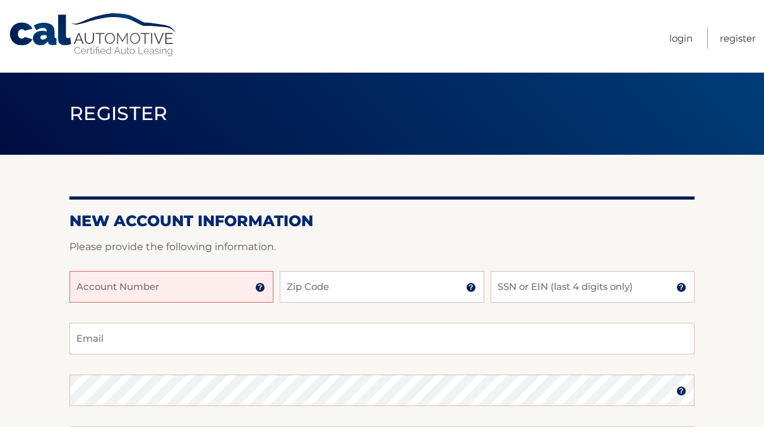
click at [176, 289] on input "Account Number" at bounding box center [171, 287] width 204 height 32
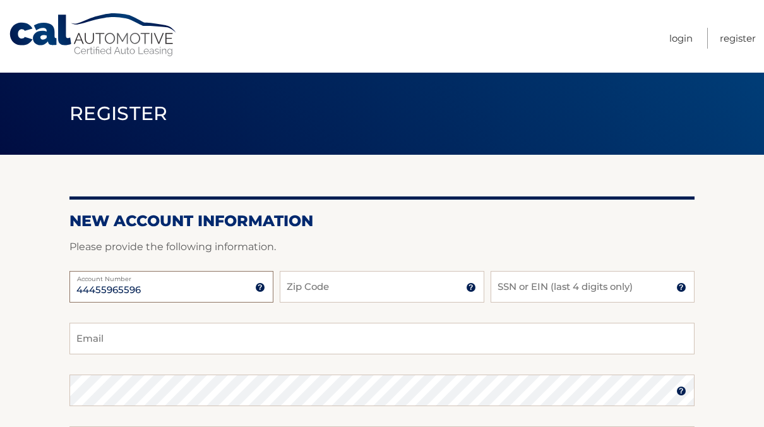
type input "44455965596"
click at [318, 291] on input "Zip Code" at bounding box center [382, 287] width 204 height 32
type input "11747"
click at [519, 282] on input "SSN or EIN (last 4 digits only)" at bounding box center [593, 287] width 204 height 32
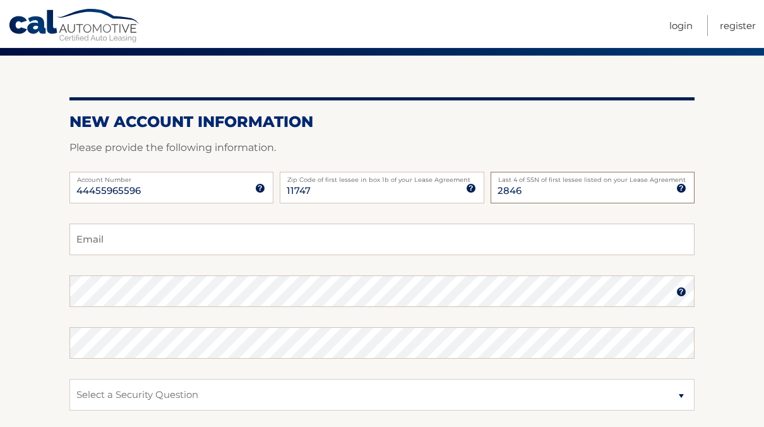
scroll to position [99, 0]
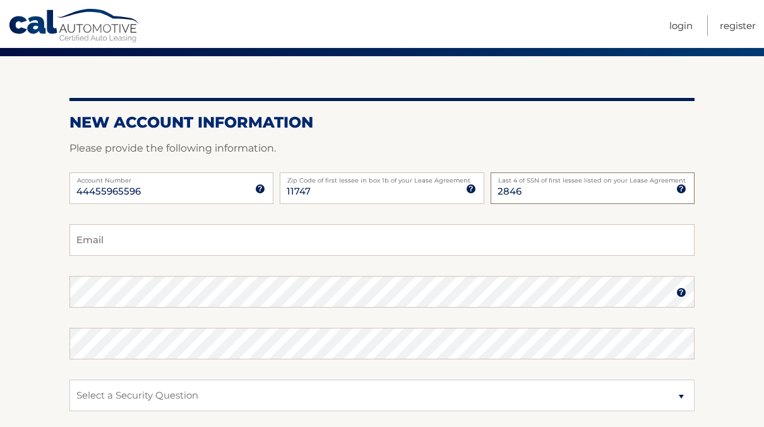
type input "2846"
click at [102, 258] on fieldset "Email Password Password should be a minimum of 6 characters and is case sensiti…" at bounding box center [381, 386] width 625 height 325
click at [98, 246] on input "Email" at bounding box center [381, 240] width 625 height 32
click at [175, 244] on input "jeffbloomny@gmail" at bounding box center [381, 240] width 625 height 32
type input "jeffbloomny@gmail.com"
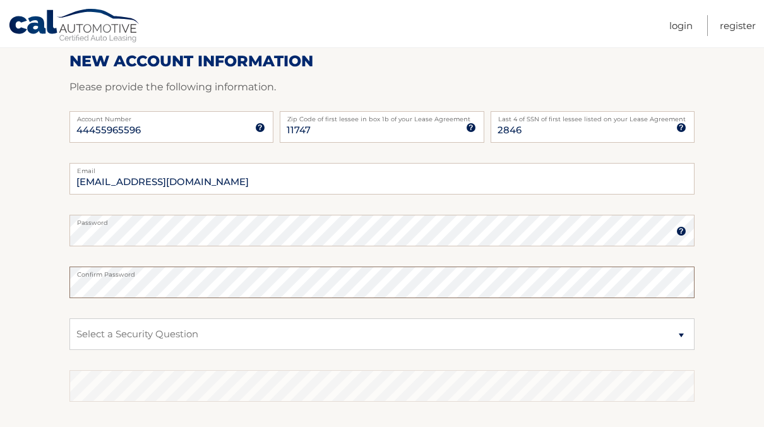
scroll to position [160, 0]
click at [220, 323] on select "Select a Security Question What was the name of your elementary school? What is…" at bounding box center [381, 334] width 625 height 32
select select "2"
click at [69, 318] on select "Select a Security Question What was the name of your elementary school? What is…" at bounding box center [381, 334] width 625 height 32
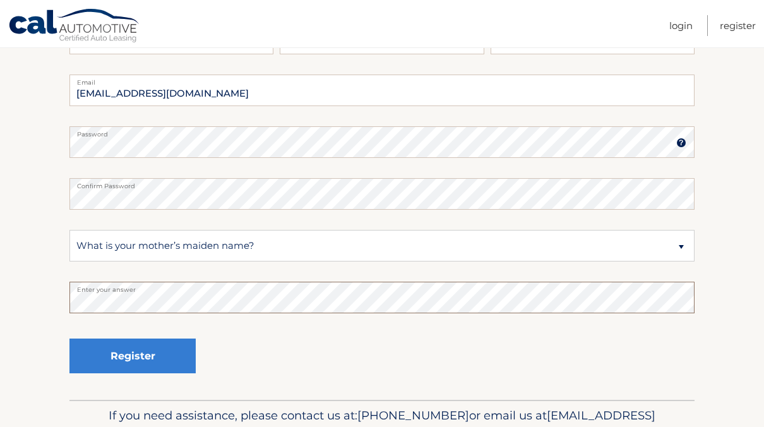
scroll to position [257, 0]
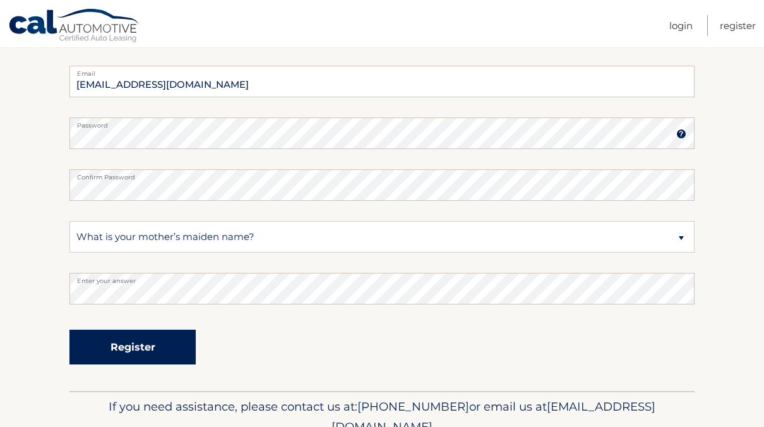
click at [119, 355] on button "Register" at bounding box center [132, 347] width 126 height 35
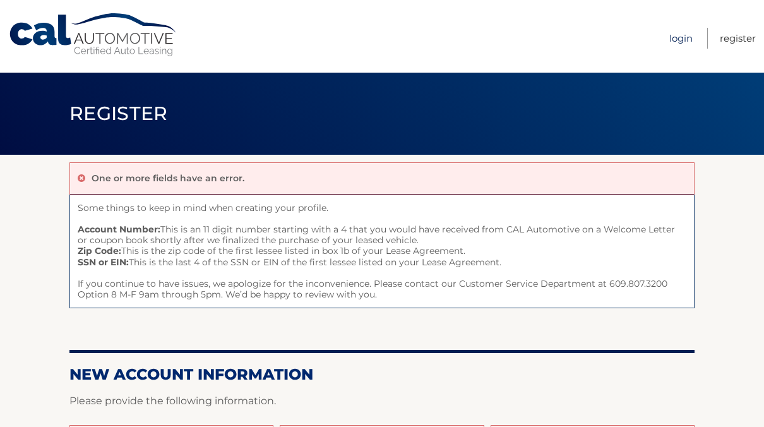
click at [684, 34] on link "Login" at bounding box center [680, 38] width 23 height 21
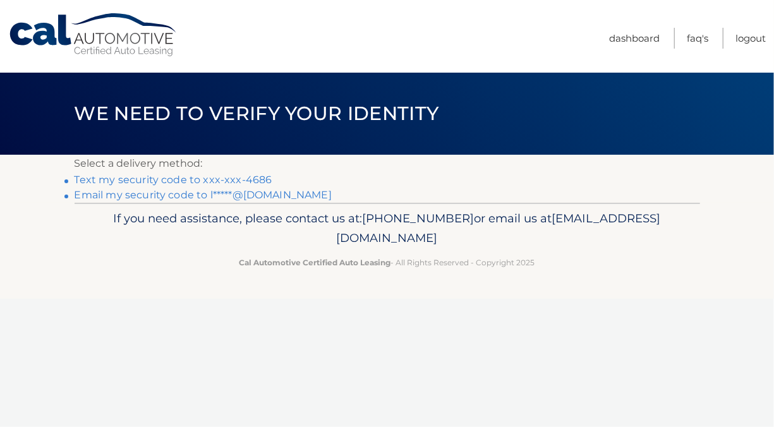
click at [246, 177] on link "Text my security code to xxx-xxx-4686" at bounding box center [174, 180] width 198 height 12
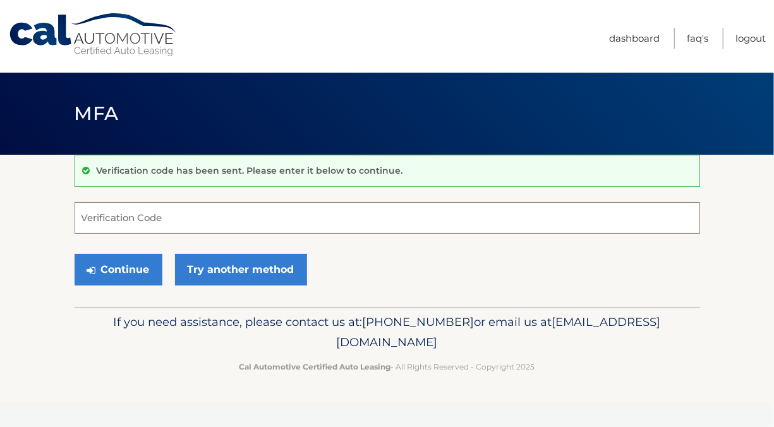
click at [104, 217] on input "Verification Code" at bounding box center [387, 218] width 625 height 32
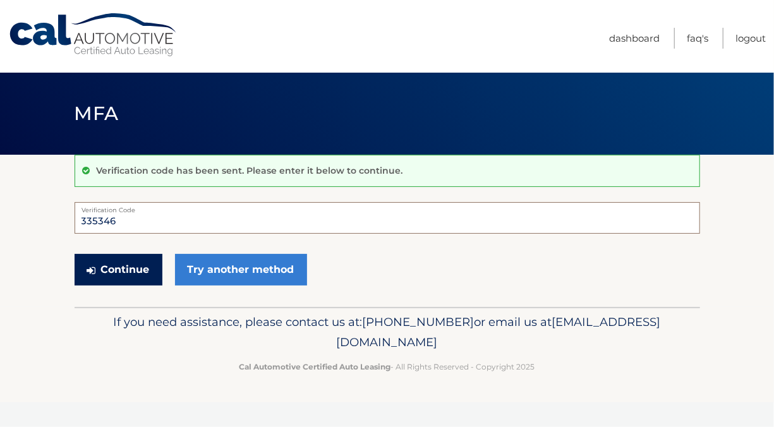
type input "335346"
click at [112, 263] on button "Continue" at bounding box center [119, 270] width 88 height 32
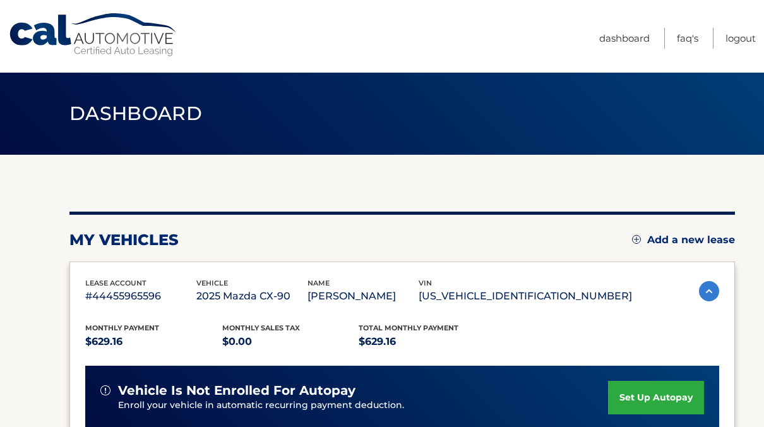
scroll to position [89, 0]
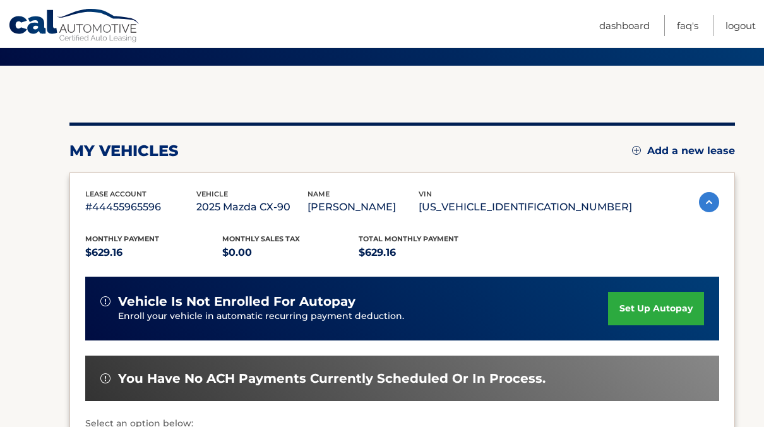
click at [633, 289] on div "vehicle is not enrolled for autopay Enroll your vehicle in automatic recurring …" at bounding box center [402, 309] width 634 height 64
click at [641, 300] on link "set up autopay" at bounding box center [656, 308] width 96 height 33
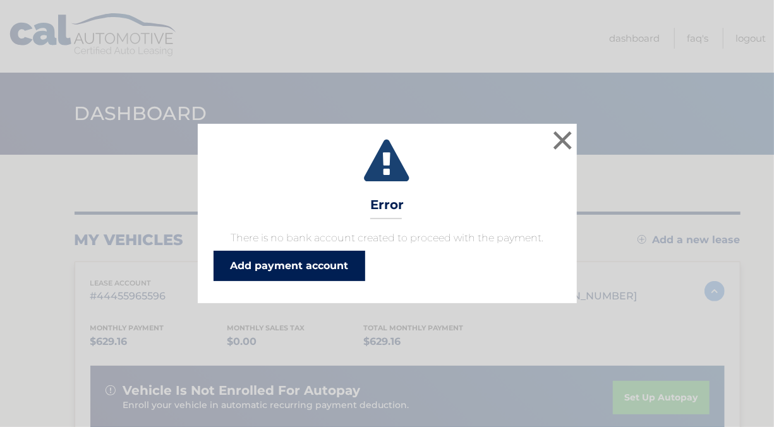
click at [302, 273] on link "Add payment account" at bounding box center [289, 266] width 152 height 30
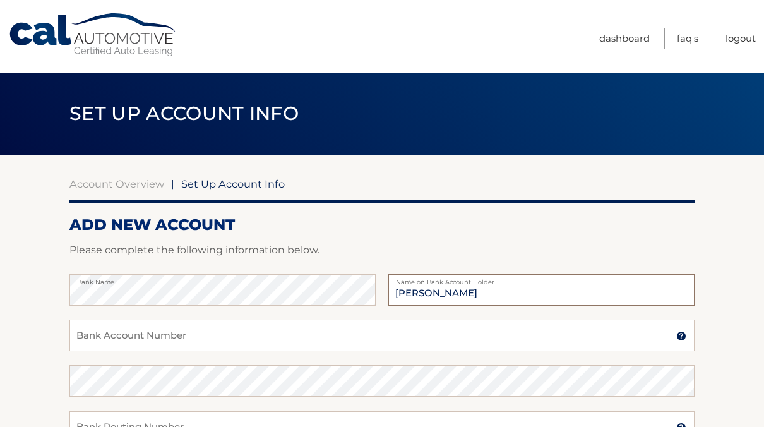
type input "[PERSON_NAME]"
click at [94, 338] on input "Bank Account Number" at bounding box center [381, 336] width 625 height 32
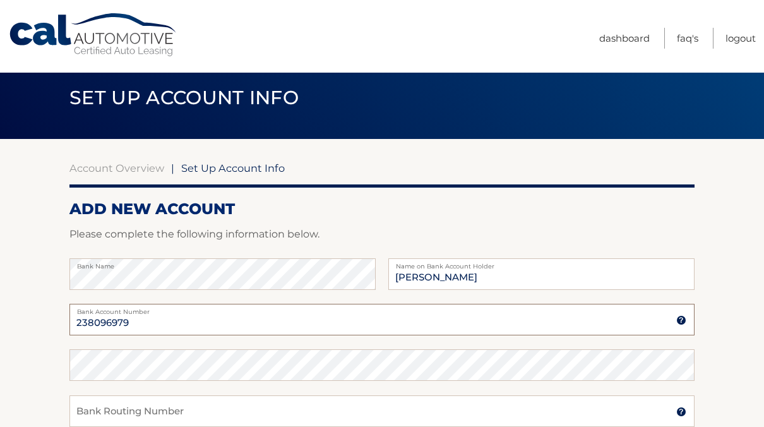
type input "238096979"
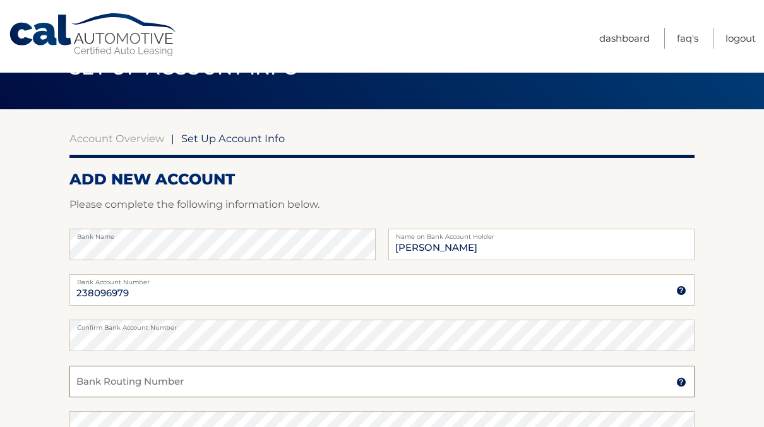
click at [93, 390] on input "Bank Routing Number" at bounding box center [381, 382] width 625 height 32
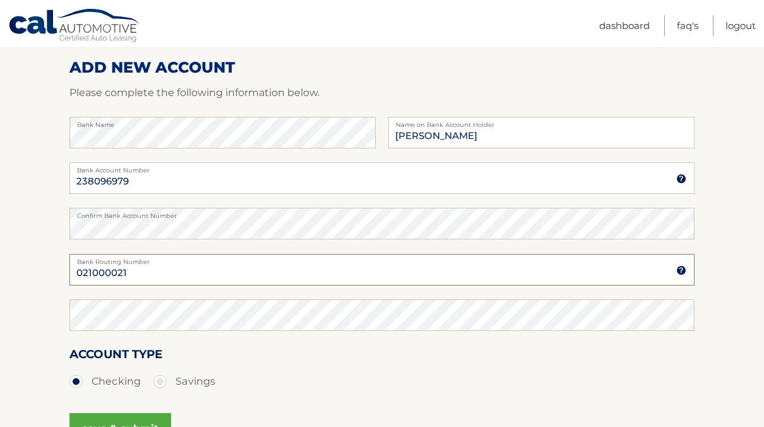
scroll to position [157, 0]
type input "021000021"
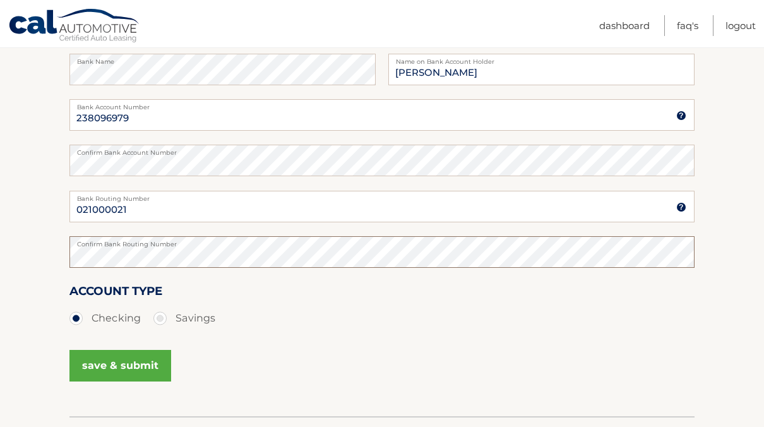
scroll to position [222, 0]
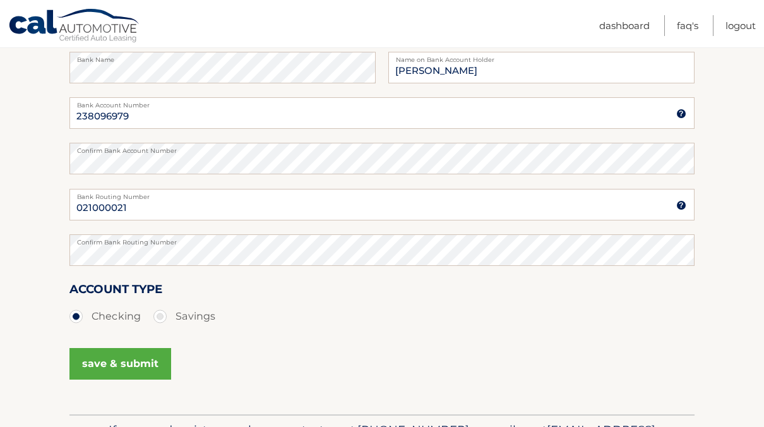
click at [122, 359] on button "save & submit" at bounding box center [120, 364] width 102 height 32
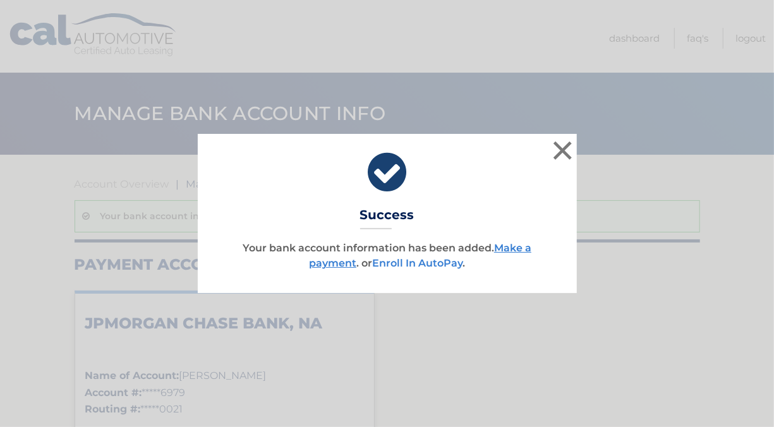
click at [435, 261] on link "Enroll In AutoPay" at bounding box center [417, 263] width 90 height 12
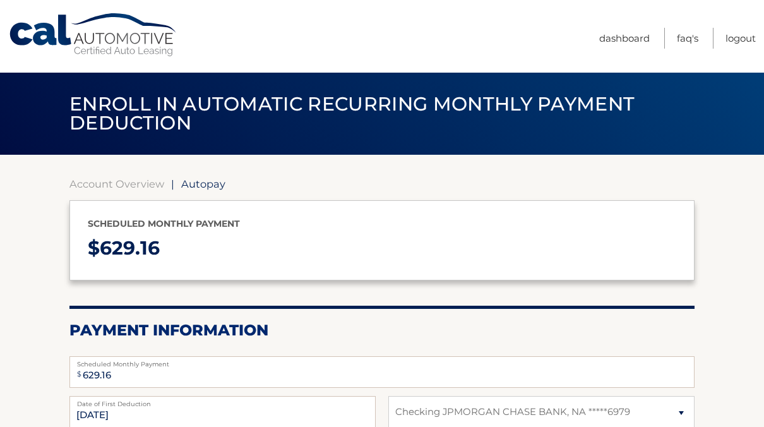
select select "OWZkOGJhNjQtMmNmZi00MWQ4LWE1Y2MtYjkxZjU0MDA0MTlj"
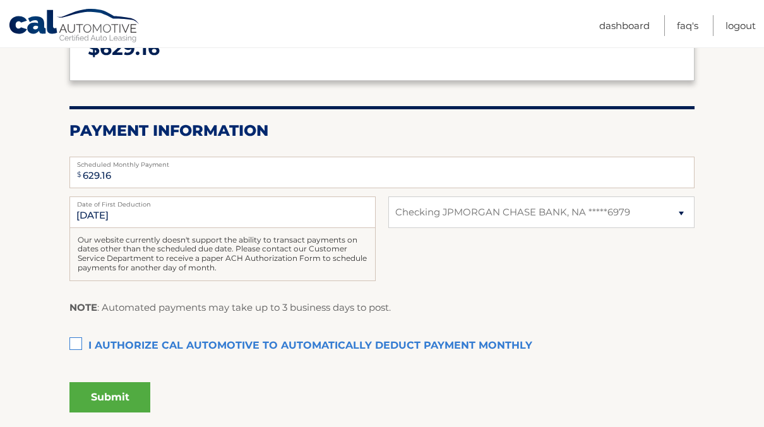
scroll to position [209, 0]
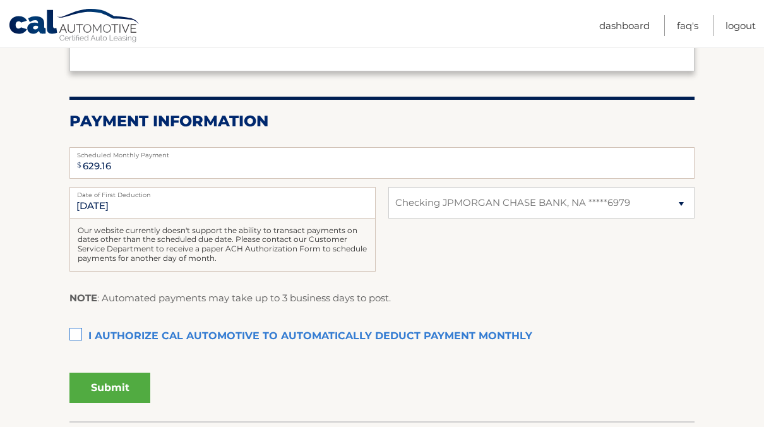
click at [71, 332] on label "I authorize cal automotive to automatically deduct payment monthly This checkbo…" at bounding box center [381, 336] width 625 height 25
click at [0, 0] on input "I authorize cal automotive to automatically deduct payment monthly This checkbo…" at bounding box center [0, 0] width 0 height 0
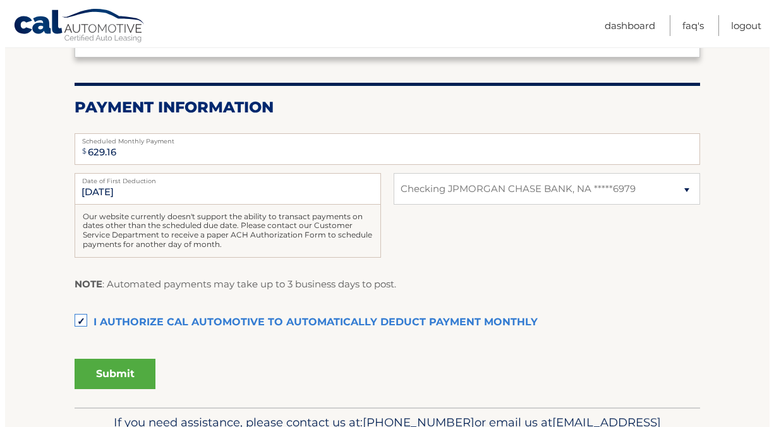
scroll to position [249, 0]
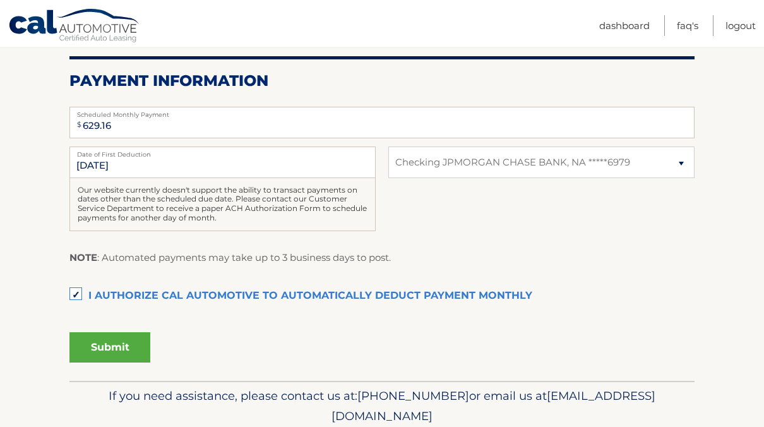
click at [111, 341] on button "Submit" at bounding box center [109, 347] width 81 height 30
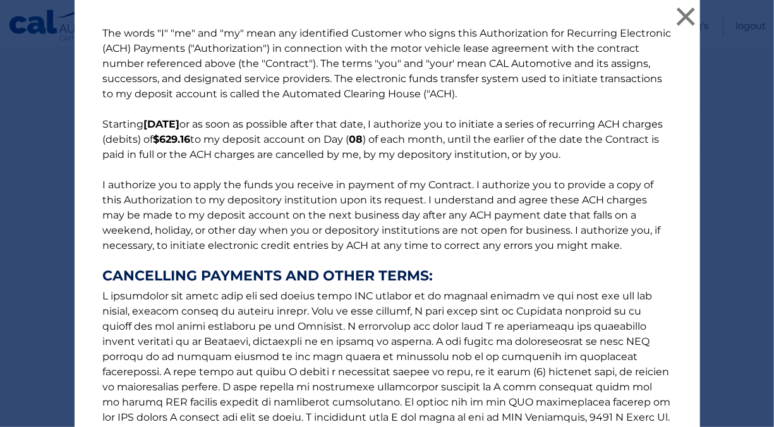
scroll to position [184, 0]
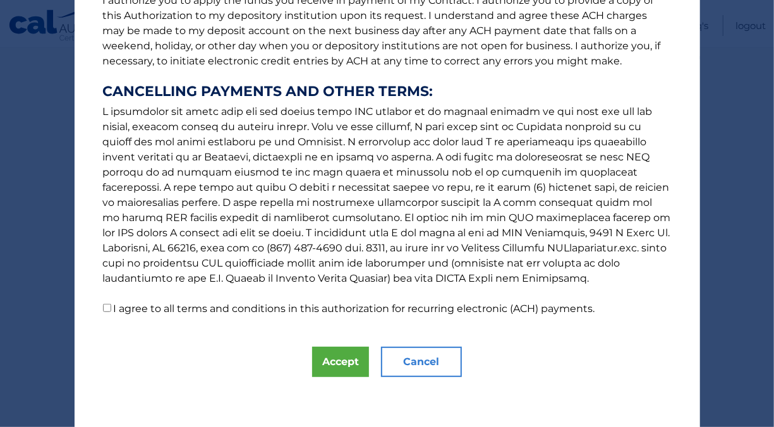
click at [104, 306] on input "I agree to all terms and conditions in this authorization for recurring electro…" at bounding box center [107, 308] width 8 height 8
checkbox input "true"
click at [345, 361] on button "Accept" at bounding box center [340, 362] width 57 height 30
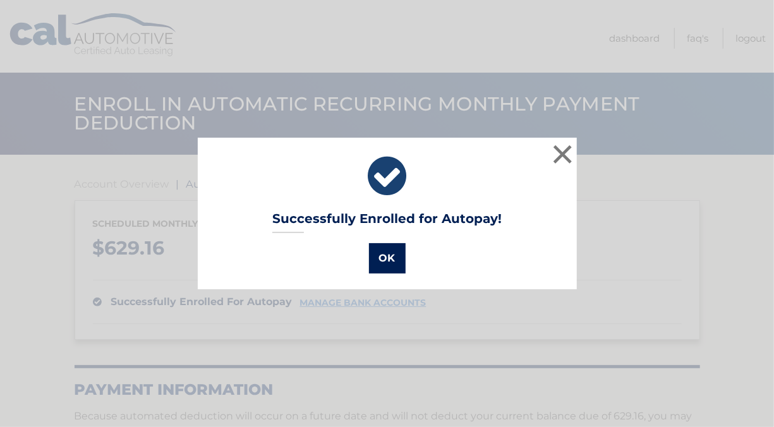
click at [383, 256] on button "OK" at bounding box center [387, 258] width 37 height 30
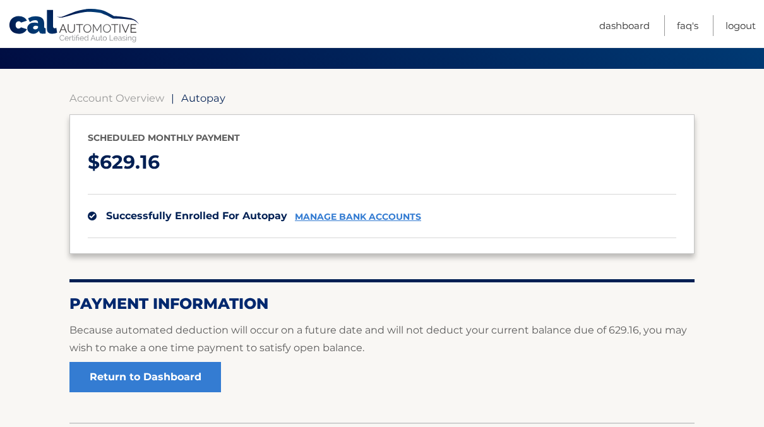
scroll to position [114, 0]
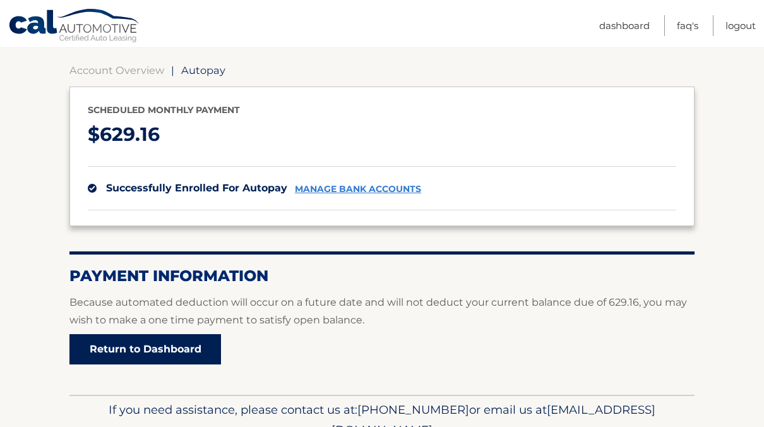
click at [154, 344] on link "Return to Dashboard" at bounding box center [145, 349] width 152 height 30
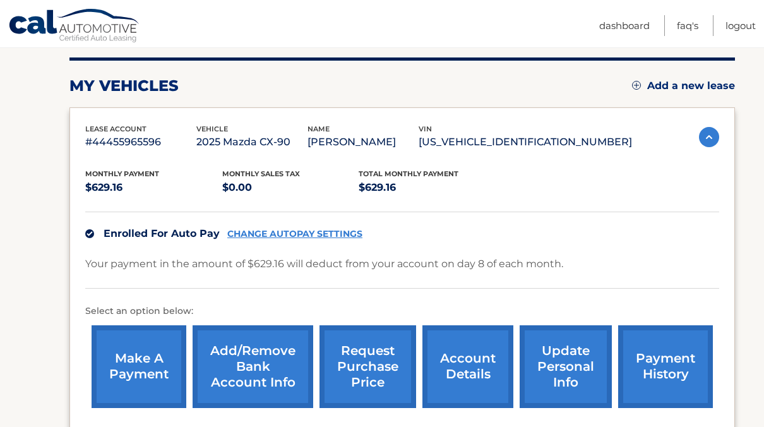
scroll to position [155, 0]
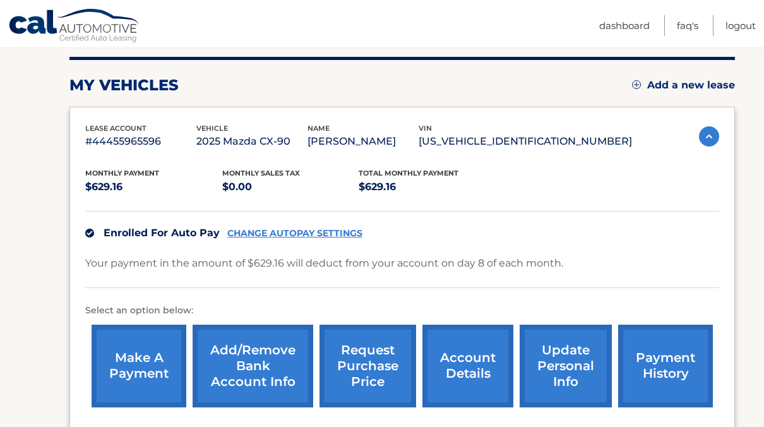
click at [137, 353] on link "make a payment" at bounding box center [139, 366] width 95 height 83
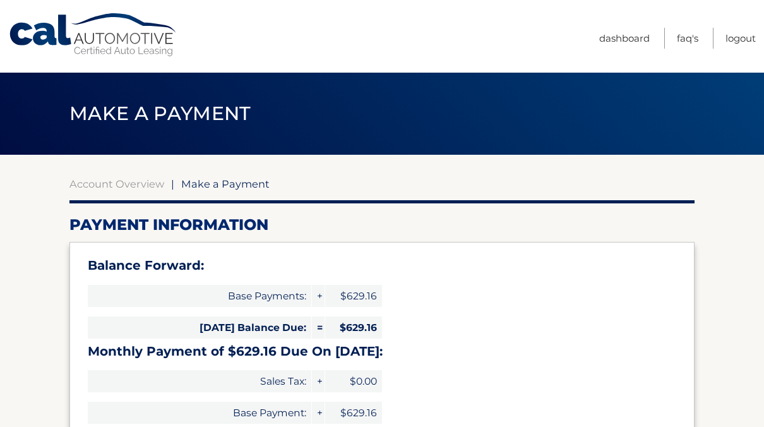
select select "OWZkOGJhNjQtMmNmZi00MWQ4LWE1Y2MtYjkxZjU0MDA0MTlj"
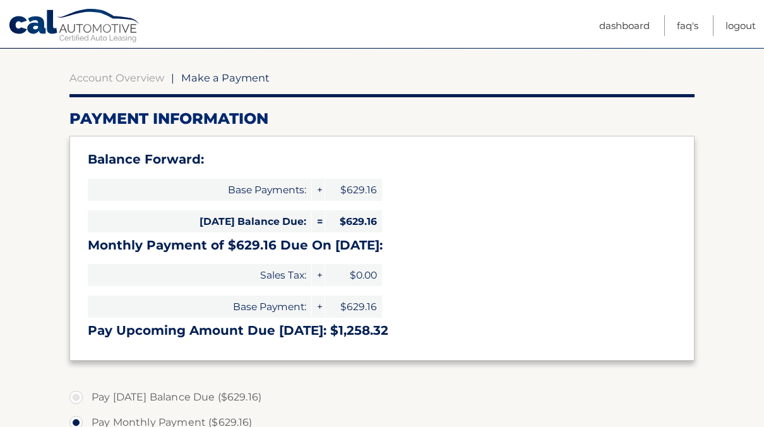
scroll to position [144, 0]
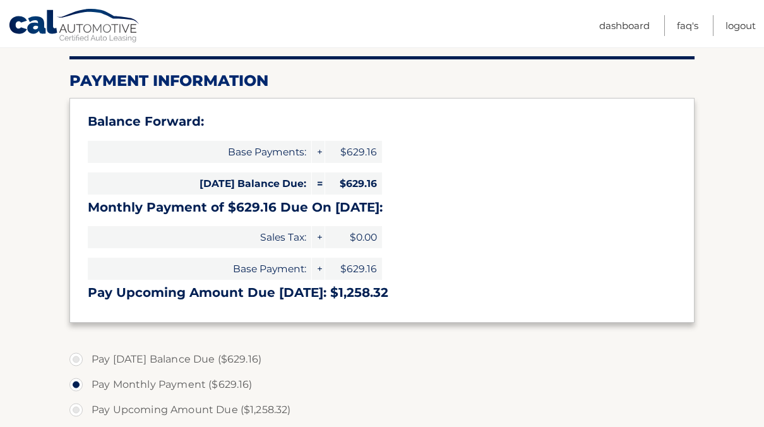
click at [80, 355] on label "Pay [DATE] Balance Due ($629.16)" at bounding box center [381, 359] width 625 height 25
click at [80, 355] on input "Pay [DATE] Balance Due ($629.16)" at bounding box center [81, 357] width 13 height 20
radio input "true"
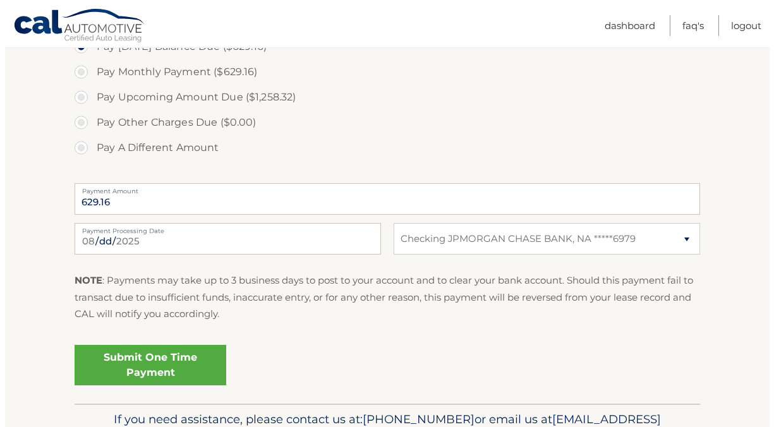
scroll to position [461, 0]
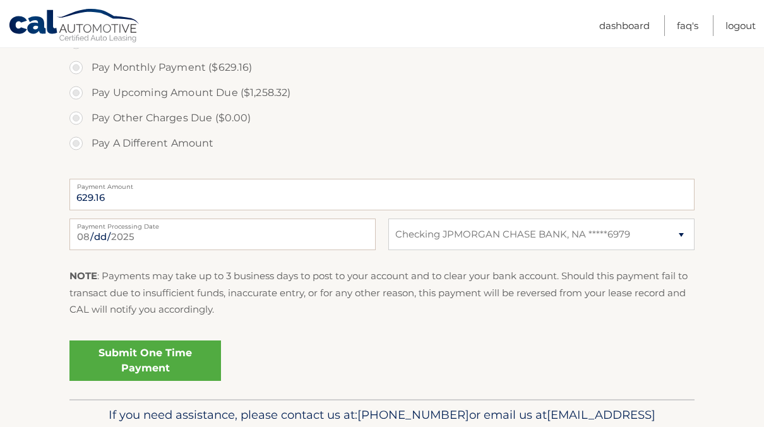
click at [145, 354] on link "Submit One Time Payment" at bounding box center [145, 360] width 152 height 40
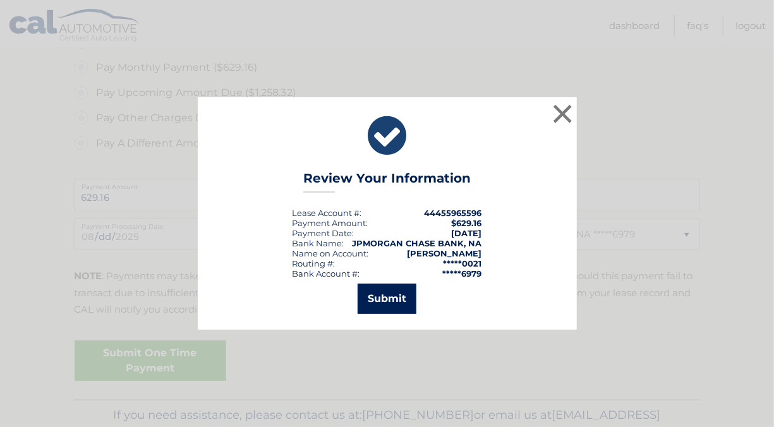
click at [382, 293] on button "Submit" at bounding box center [386, 299] width 59 height 30
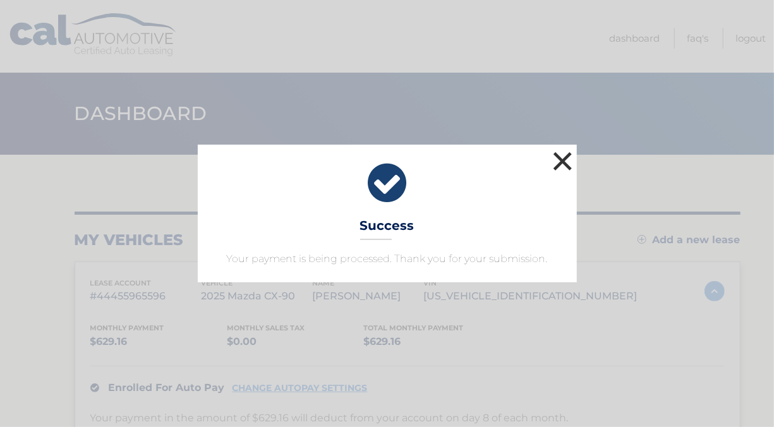
click at [555, 164] on button "×" at bounding box center [562, 160] width 25 height 25
